Goal: Task Accomplishment & Management: Use online tool/utility

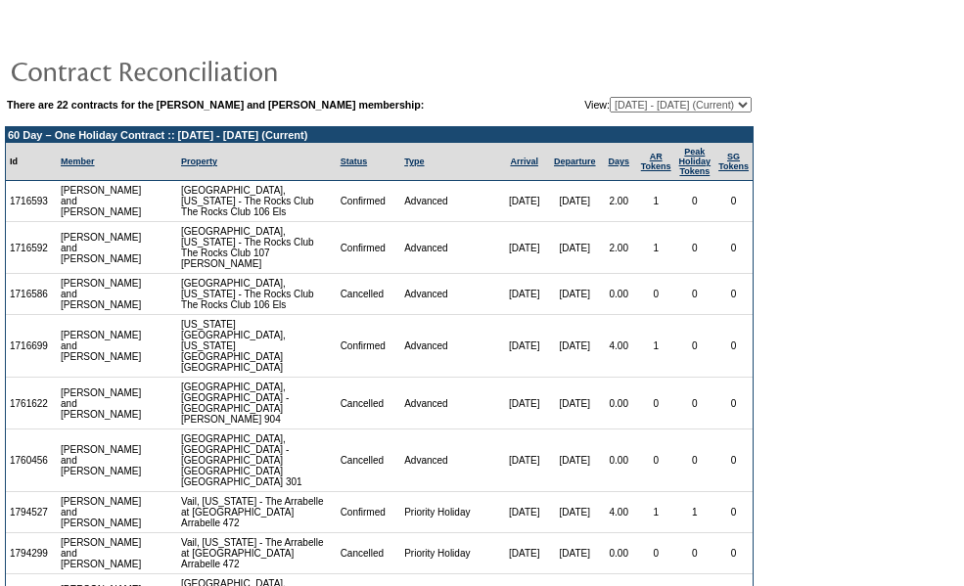
drag, startPoint x: 0, startPoint y: 0, endPoint x: 346, endPoint y: 233, distance: 417.4
click at [346, 233] on td "Confirmed" at bounding box center [369, 248] width 65 height 52
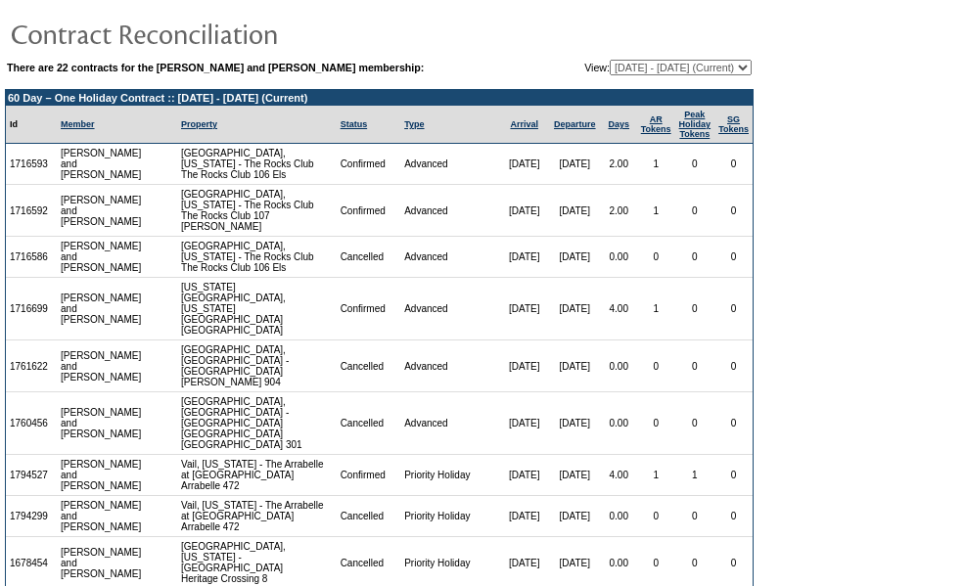
scroll to position [38, 0]
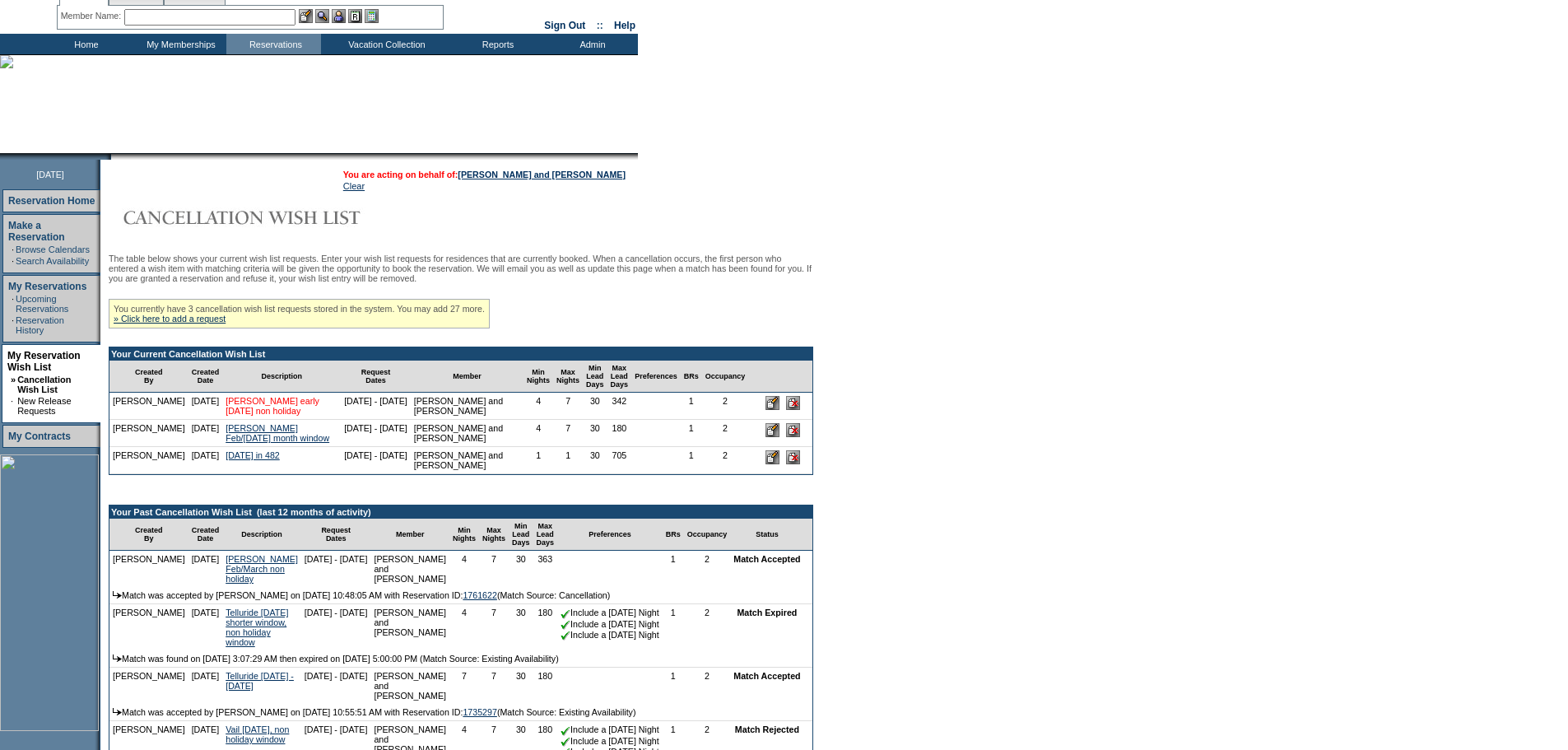
scroll to position [57, 0]
click at [664, 310] on div "The table below shows your current wish list requests. Enter your wish list req…" at bounding box center [461, 525] width 705 height 545
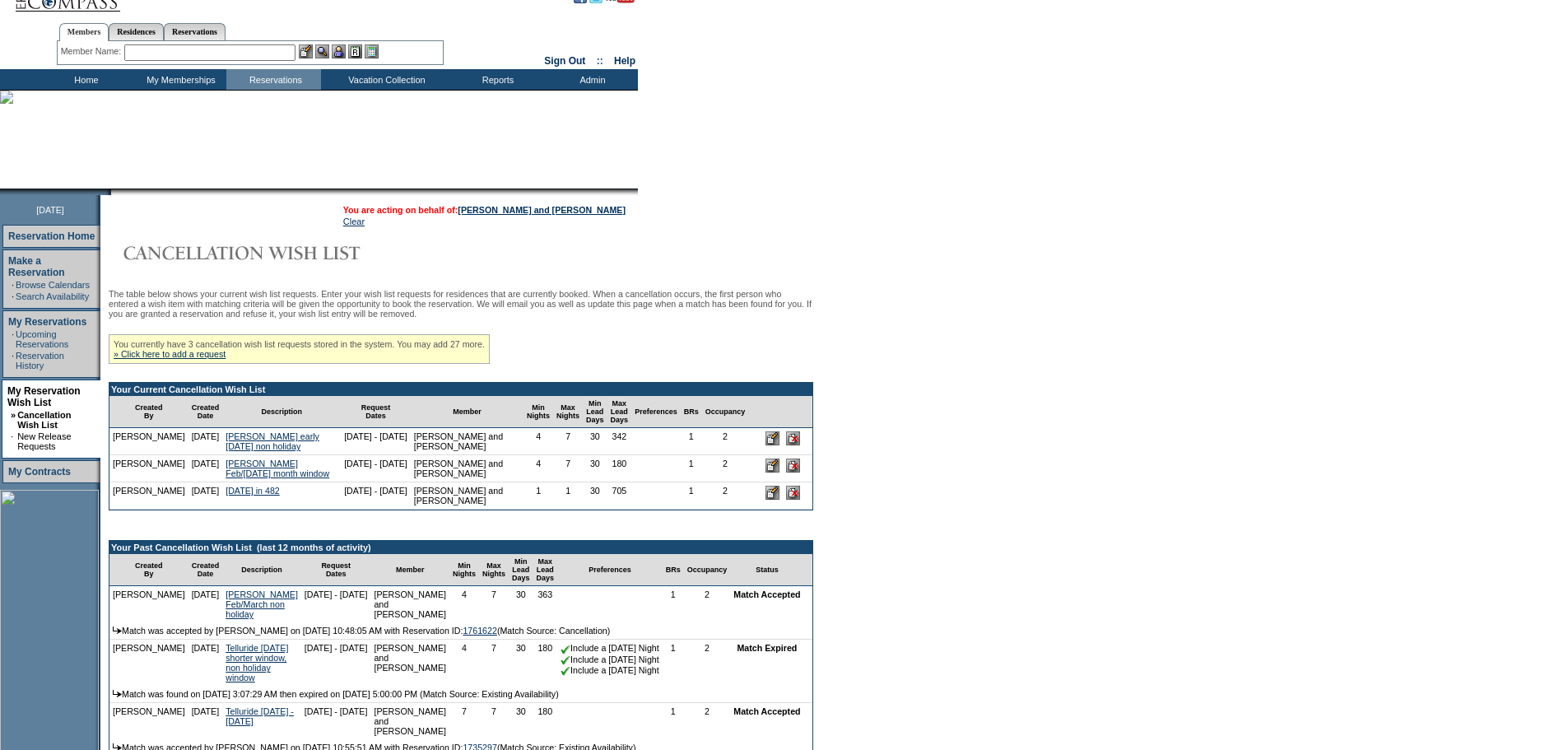
scroll to position [20, 0]
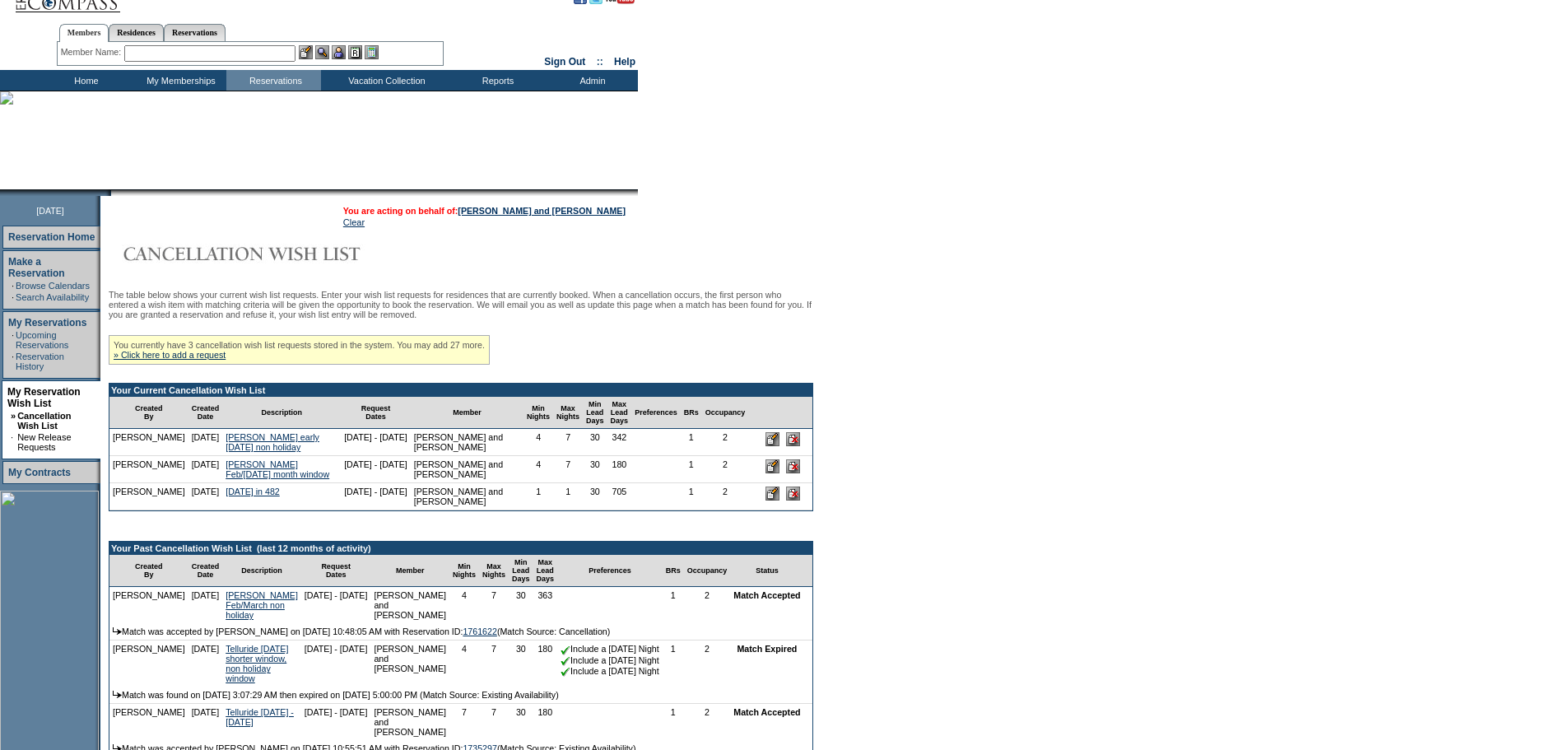
click at [347, 456] on td "[DATE] - [DATE]" at bounding box center [375, 443] width 70 height 27
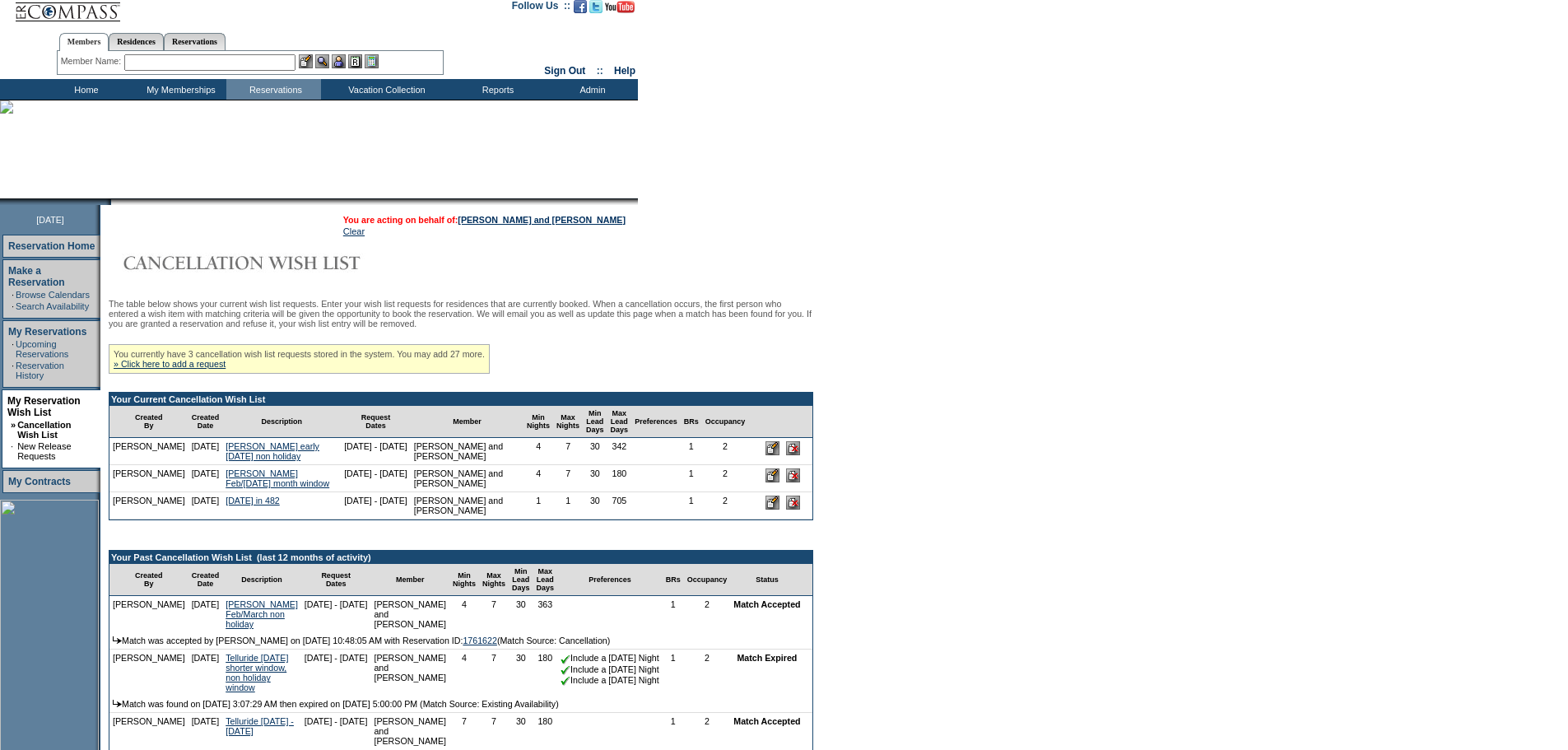
scroll to position [13, 0]
drag, startPoint x: 453, startPoint y: 480, endPoint x: 914, endPoint y: 319, distance: 488.3
click at [914, 319] on form "Follow Us ::" at bounding box center [784, 465] width 1568 height 957
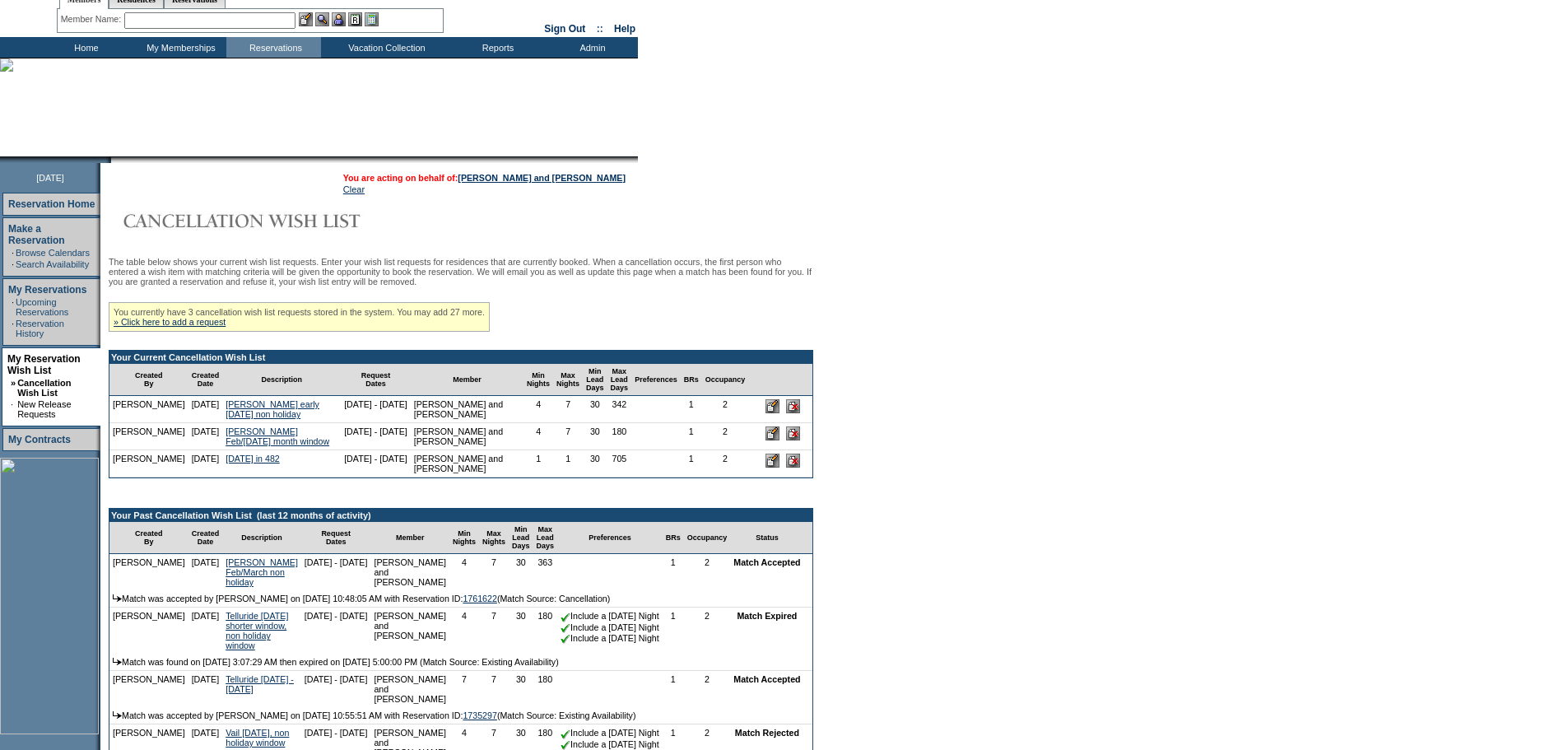
scroll to position [53, 0]
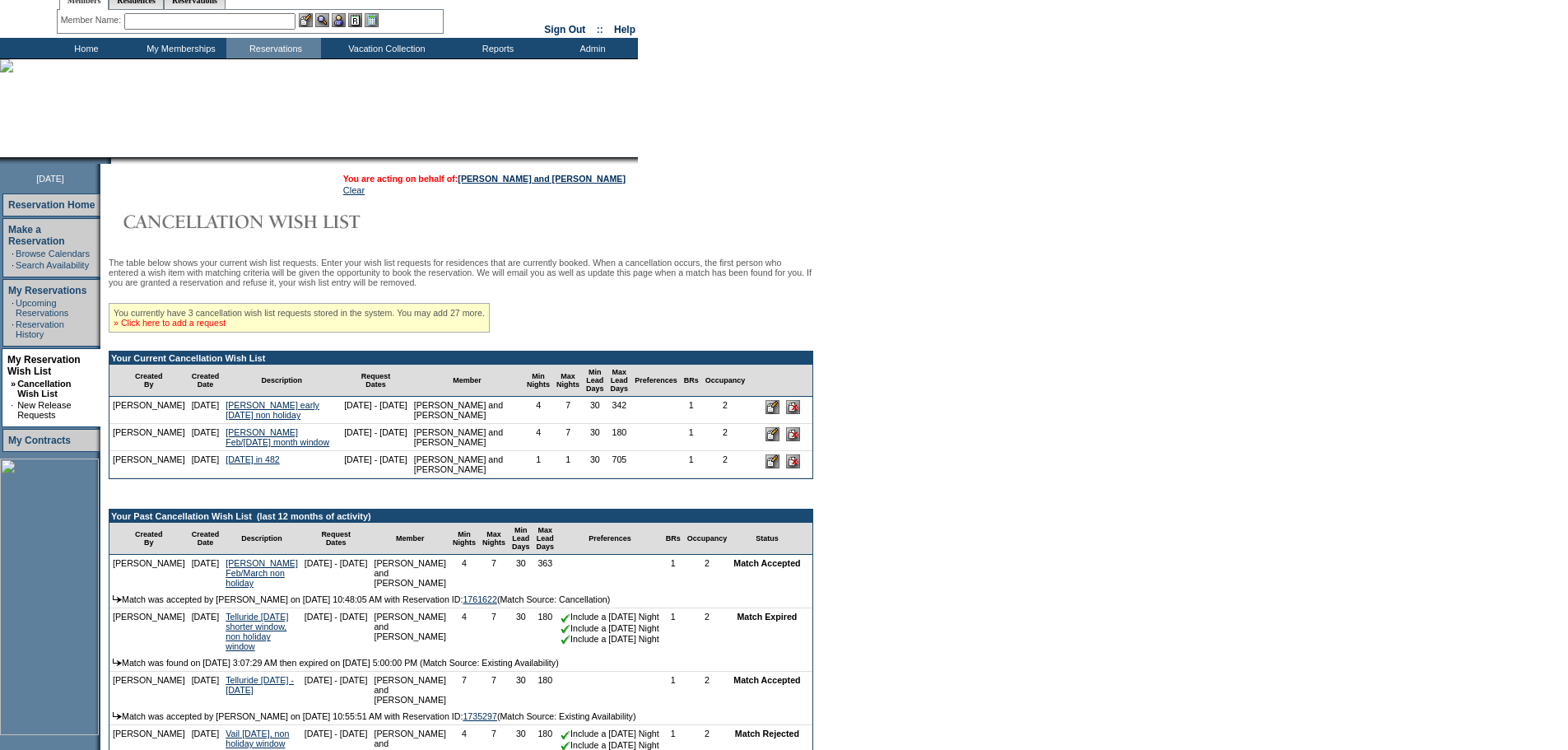
click at [213, 326] on link "» Click here to add a request" at bounding box center [169, 323] width 112 height 10
